Goal: Find specific page/section: Find specific page/section

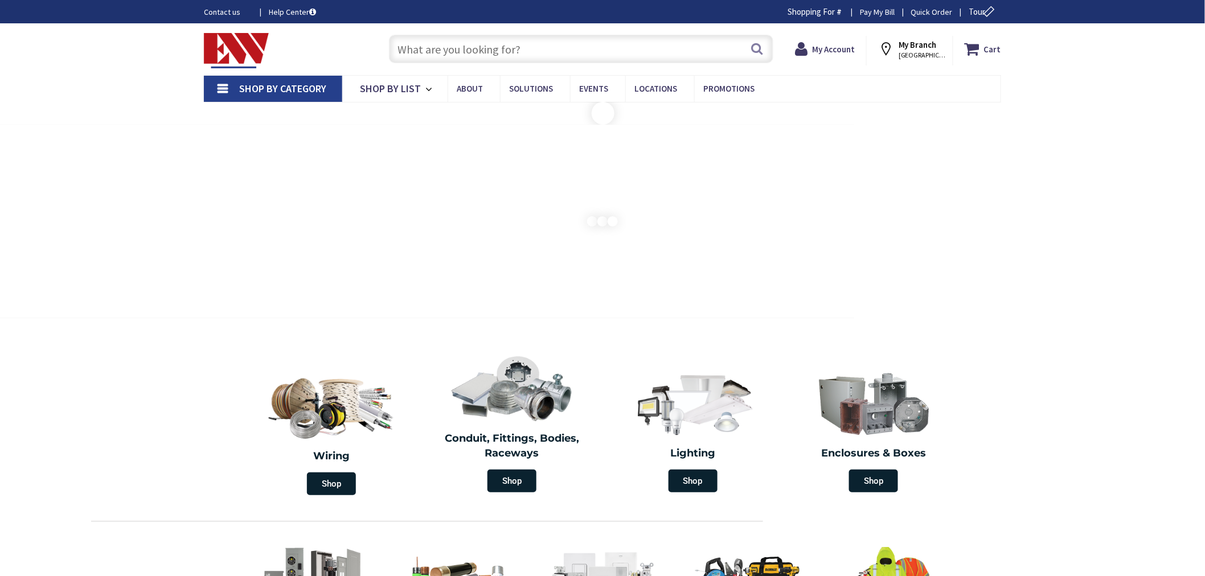
click at [423, 44] on input "text" at bounding box center [581, 49] width 384 height 28
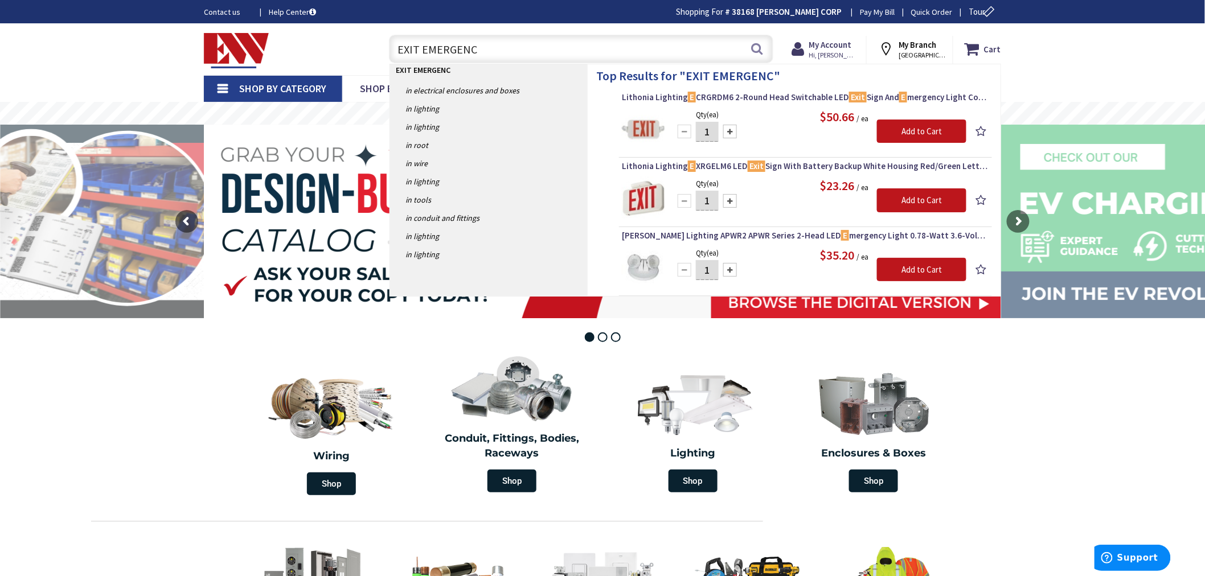
type input "EXIT EMERGENCY"
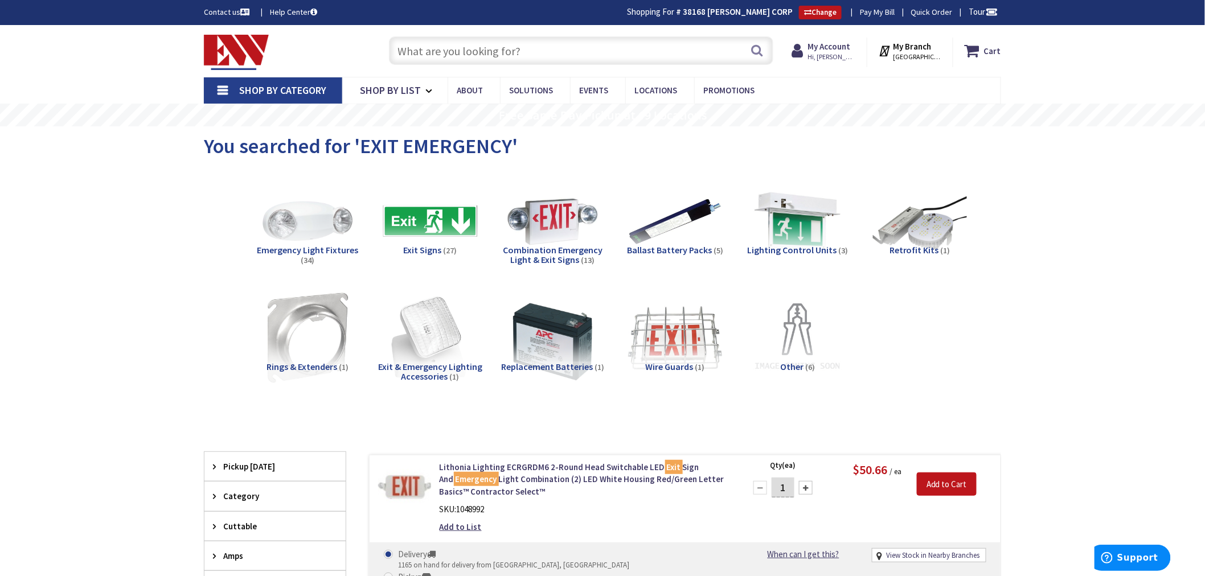
click at [424, 51] on input "text" at bounding box center [581, 50] width 384 height 28
paste input "RG06045ANAX"
type input "RG06045ANAX"
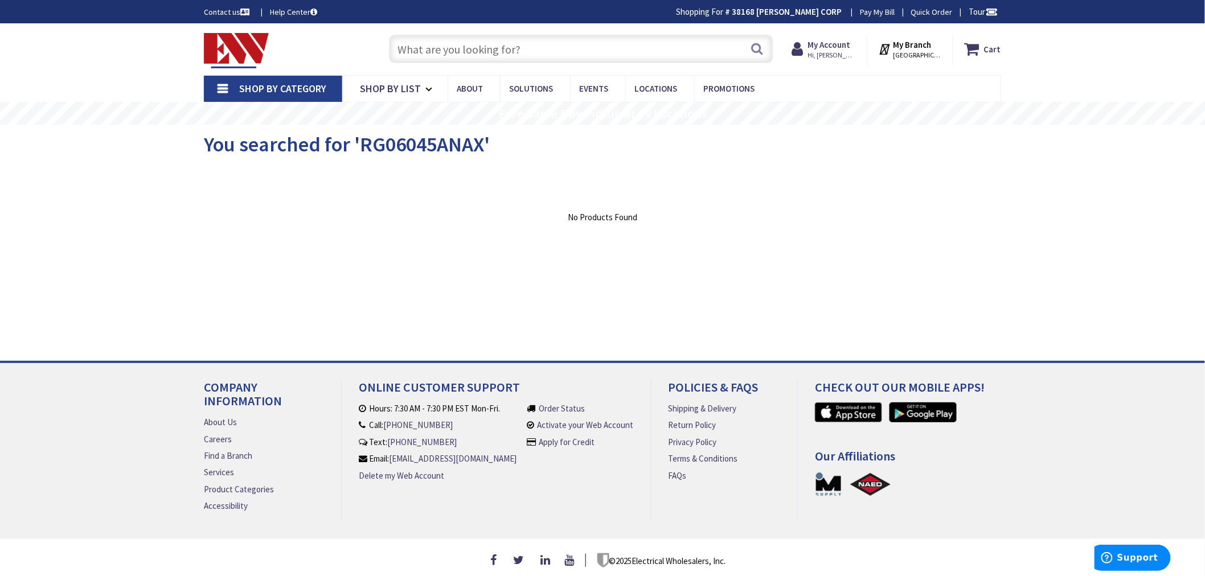
type input "[GEOGRAPHIC_DATA], [GEOGRAPHIC_DATA]"
